Goal: Communication & Community: Connect with others

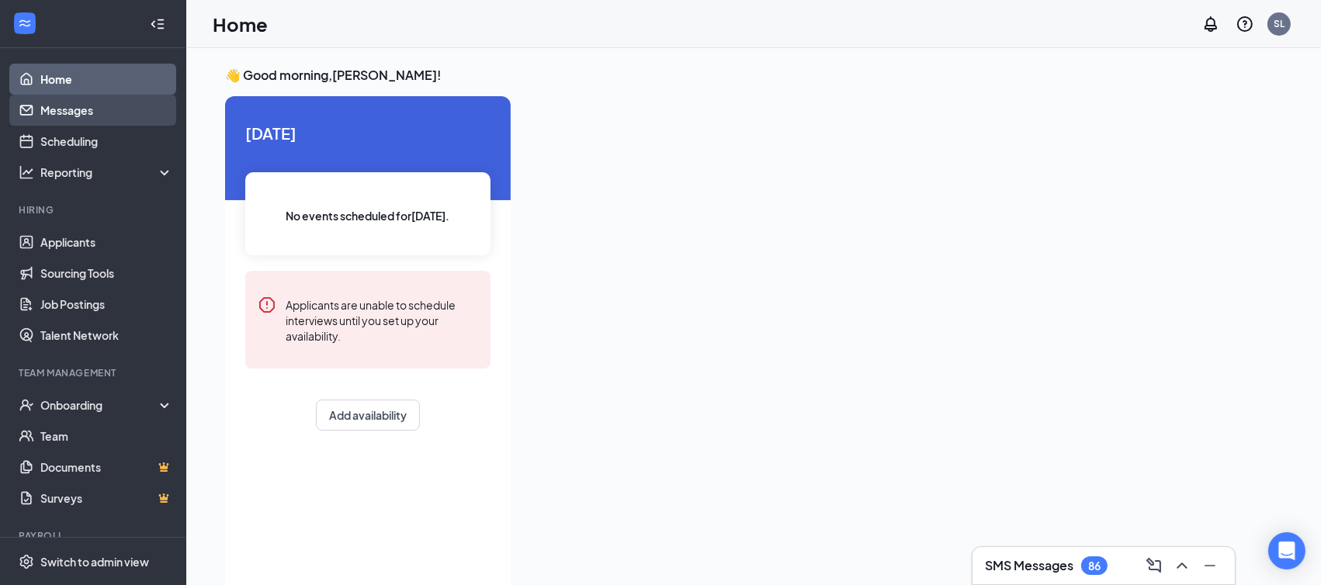
click at [83, 113] on link "Messages" at bounding box center [106, 110] width 133 height 31
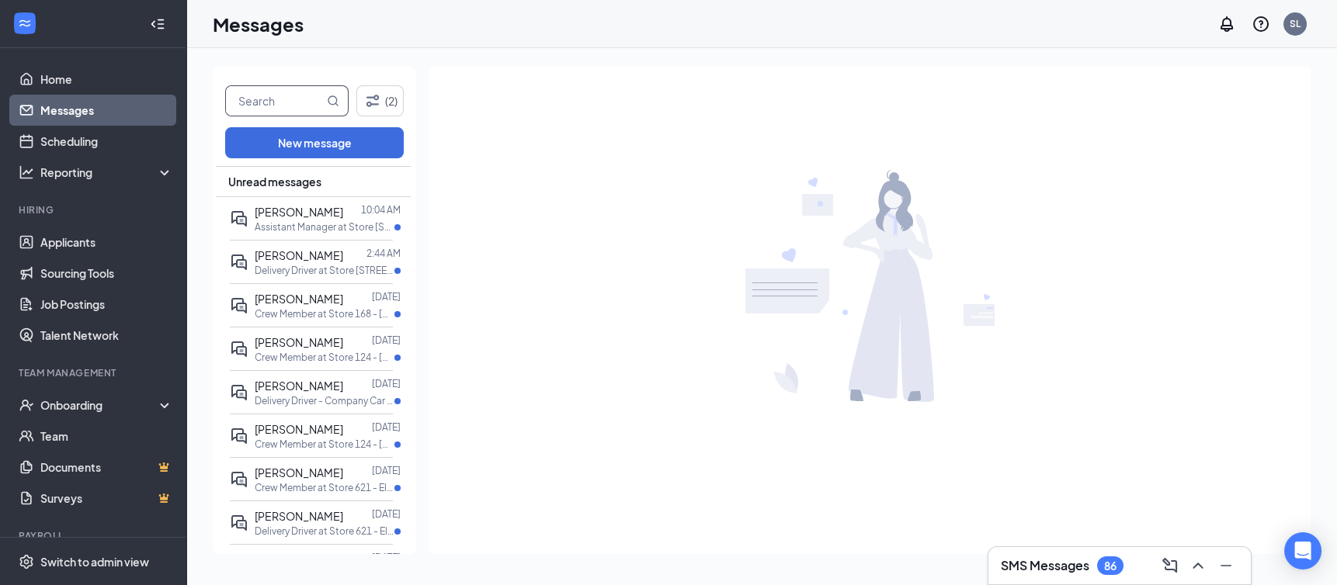
click at [287, 97] on input "text" at bounding box center [275, 100] width 98 height 29
type input "ehsan"
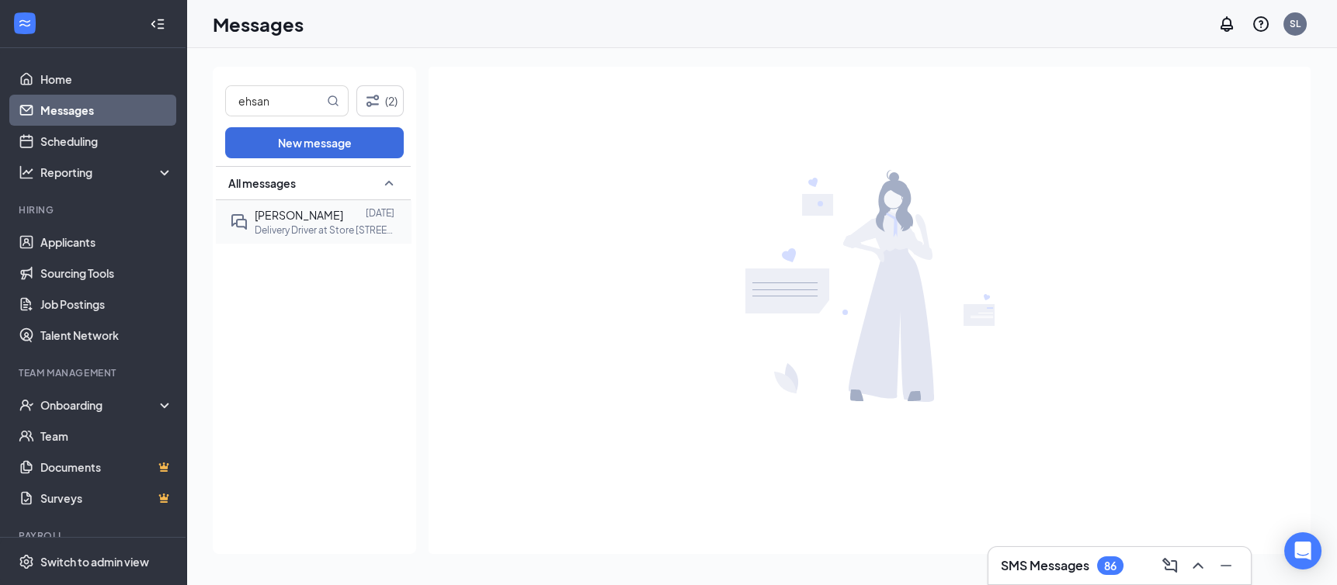
click at [317, 217] on span "[PERSON_NAME]" at bounding box center [299, 215] width 88 height 14
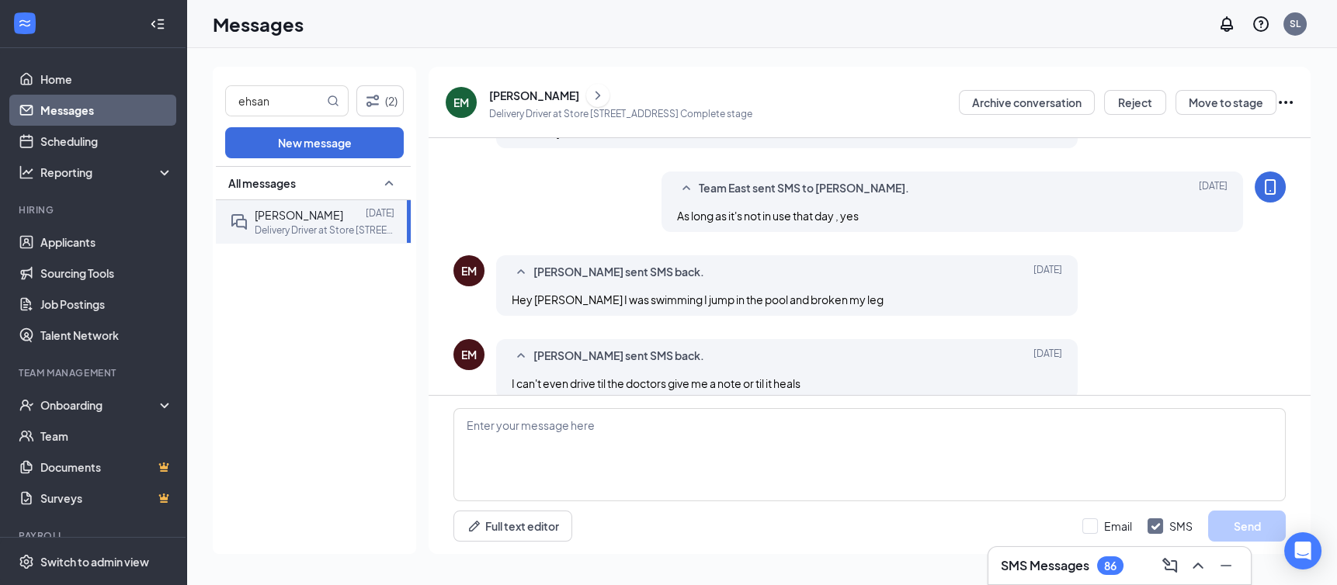
scroll to position [604, 0]
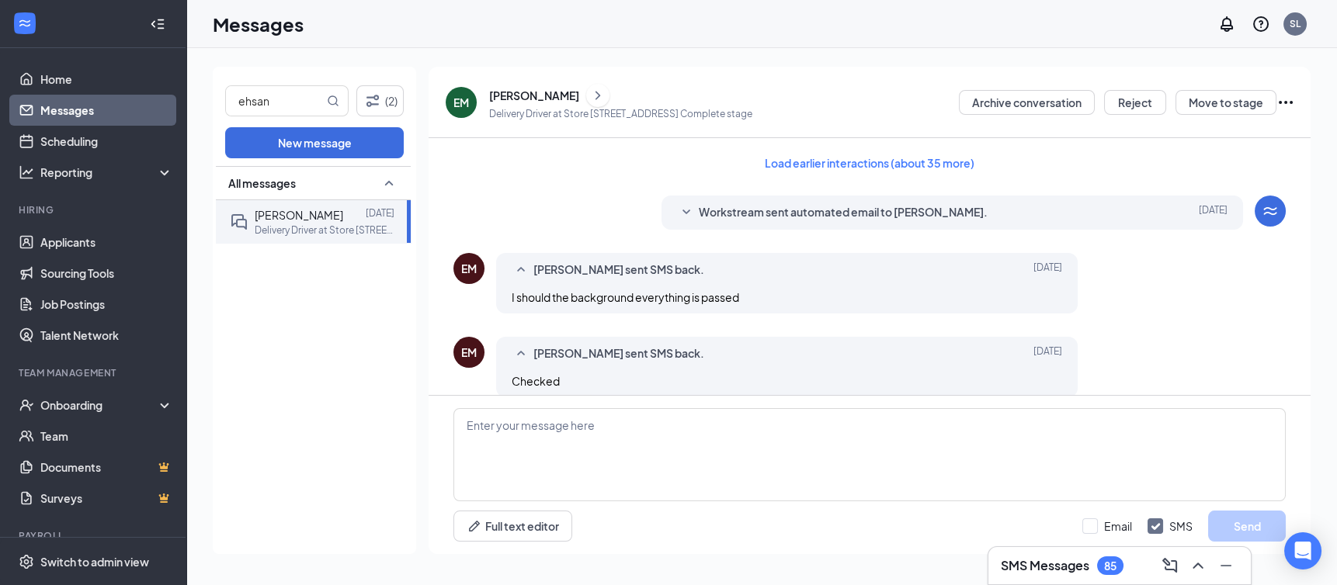
scroll to position [604, 0]
